Goal: Book appointment/travel/reservation

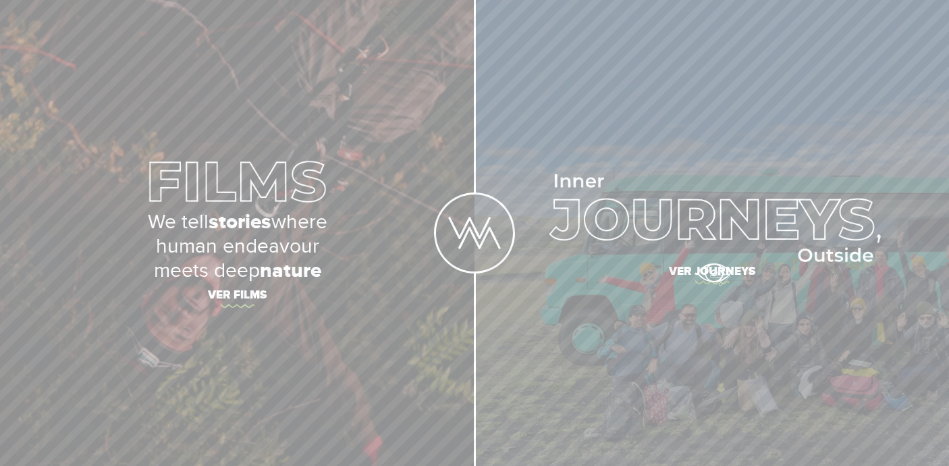
click at [713, 273] on span "Ver journeys" at bounding box center [712, 273] width 472 height 28
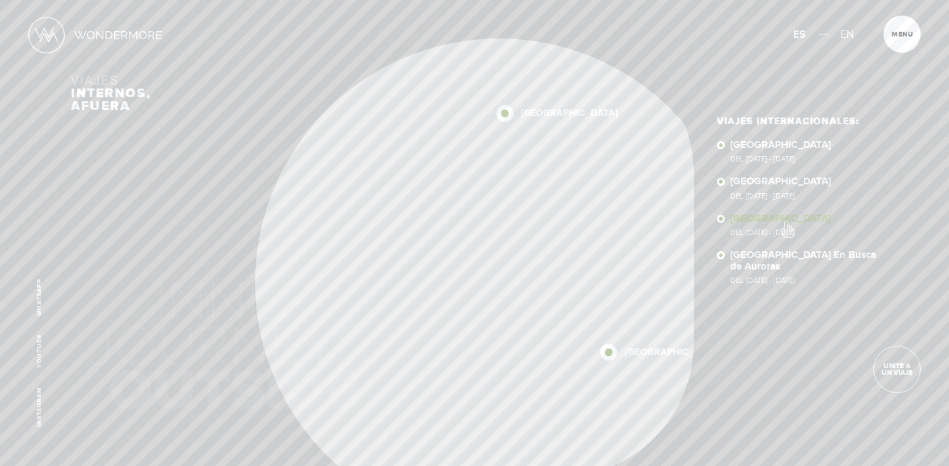
click at [786, 222] on link "[GEOGRAPHIC_DATA] Del [DATE] - [DATE]" at bounding box center [804, 225] width 148 height 24
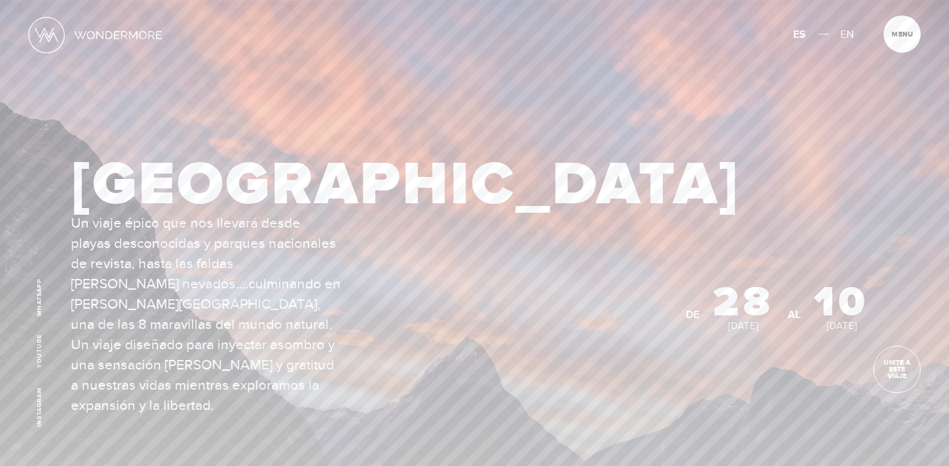
click at [917, 387] on section "I’M INTERESTED! Complete a short form so we can reach out and see if this is th…" at bounding box center [474, 302] width 949 height 605
click at [899, 371] on span "Unite a este viaje" at bounding box center [897, 369] width 46 height 20
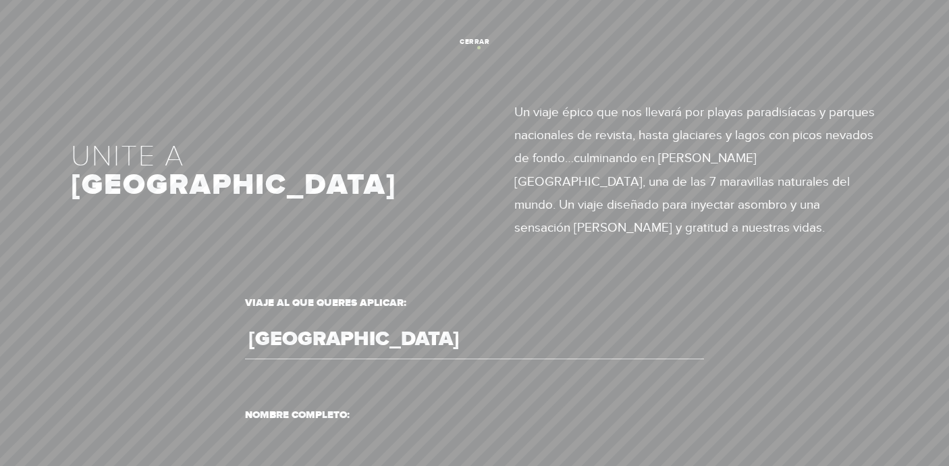
click at [478, 47] on link "cerrar" at bounding box center [474, 42] width 37 height 37
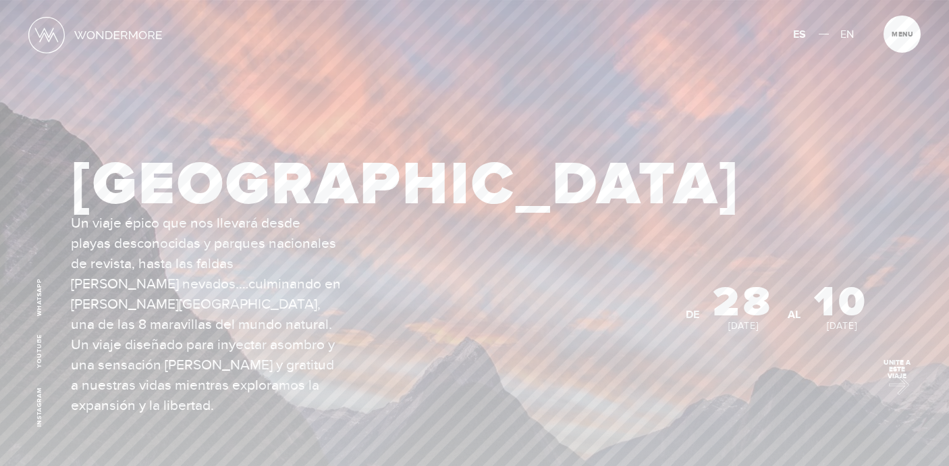
click at [892, 381] on link "Unite a este viaje" at bounding box center [896, 369] width 47 height 47
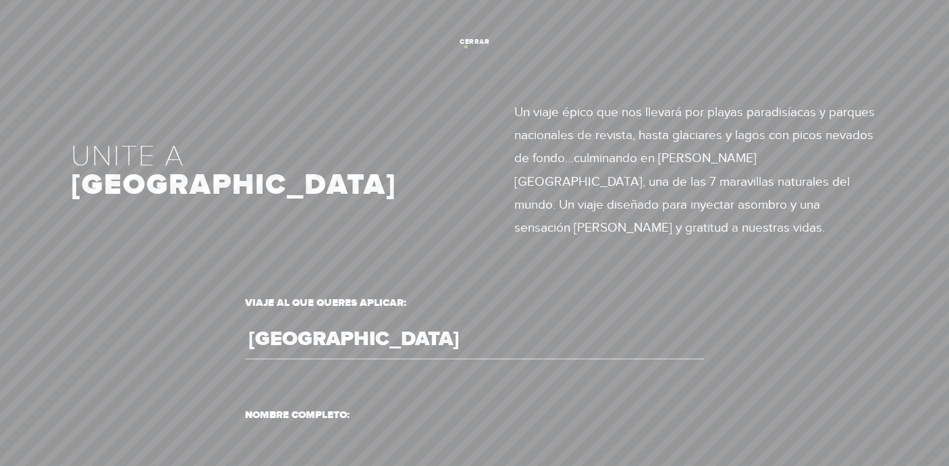
click at [466, 47] on link "cerrar" at bounding box center [474, 42] width 37 height 37
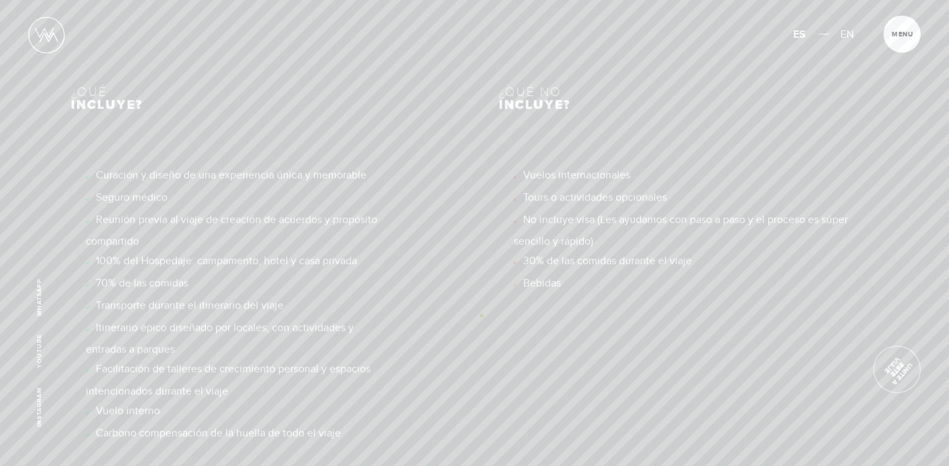
scroll to position [9081, 0]
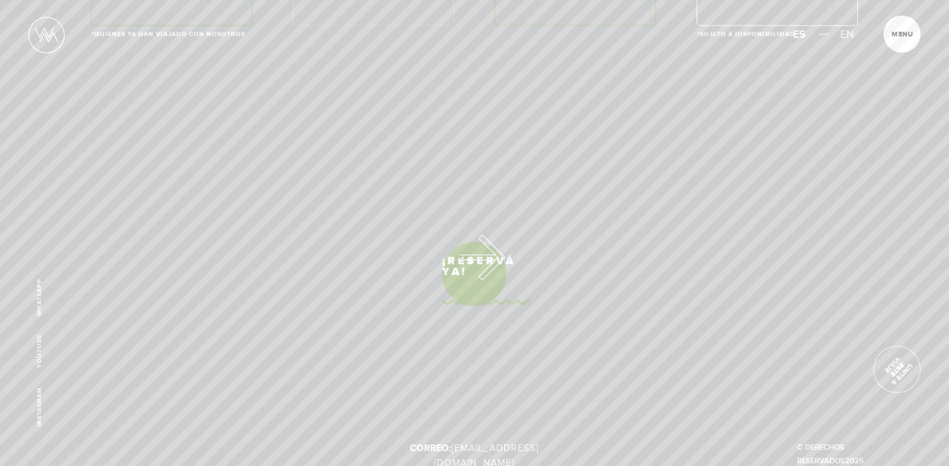
click at [460, 254] on link "¡Reservá Ya!" at bounding box center [475, 274] width 64 height 64
